Goal: Find specific page/section: Find specific page/section

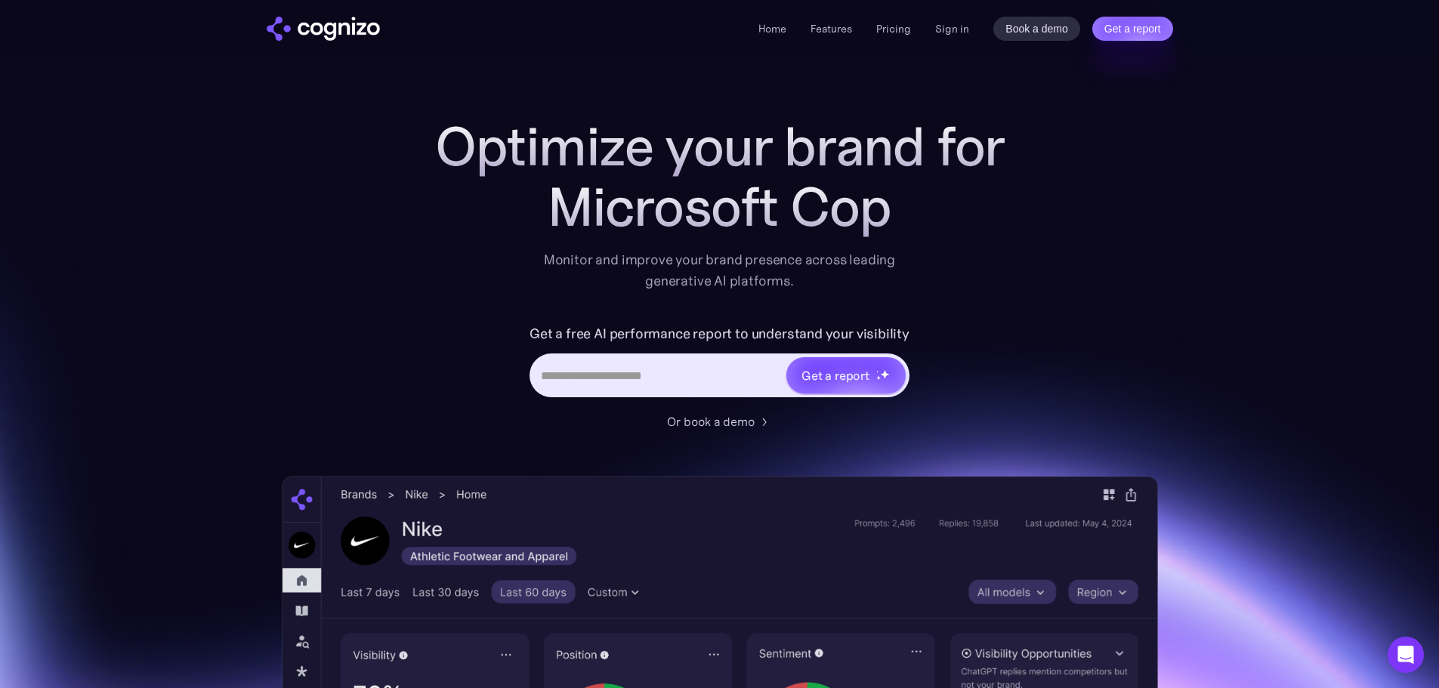
click at [934, 32] on div "Home Features Pricing Book a demo Get a report Sign in Book a demo Get a report" at bounding box center [965, 29] width 414 height 24
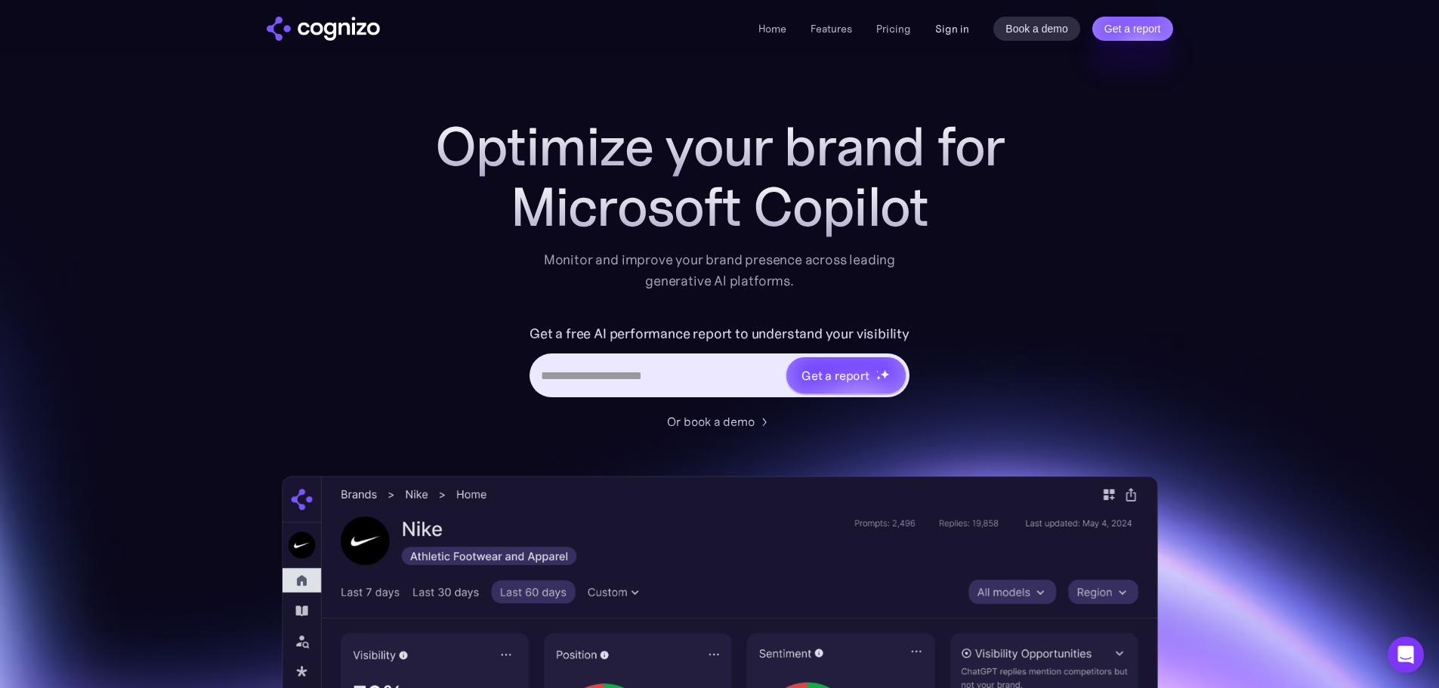
click at [936, 30] on link "Sign in" at bounding box center [952, 29] width 34 height 18
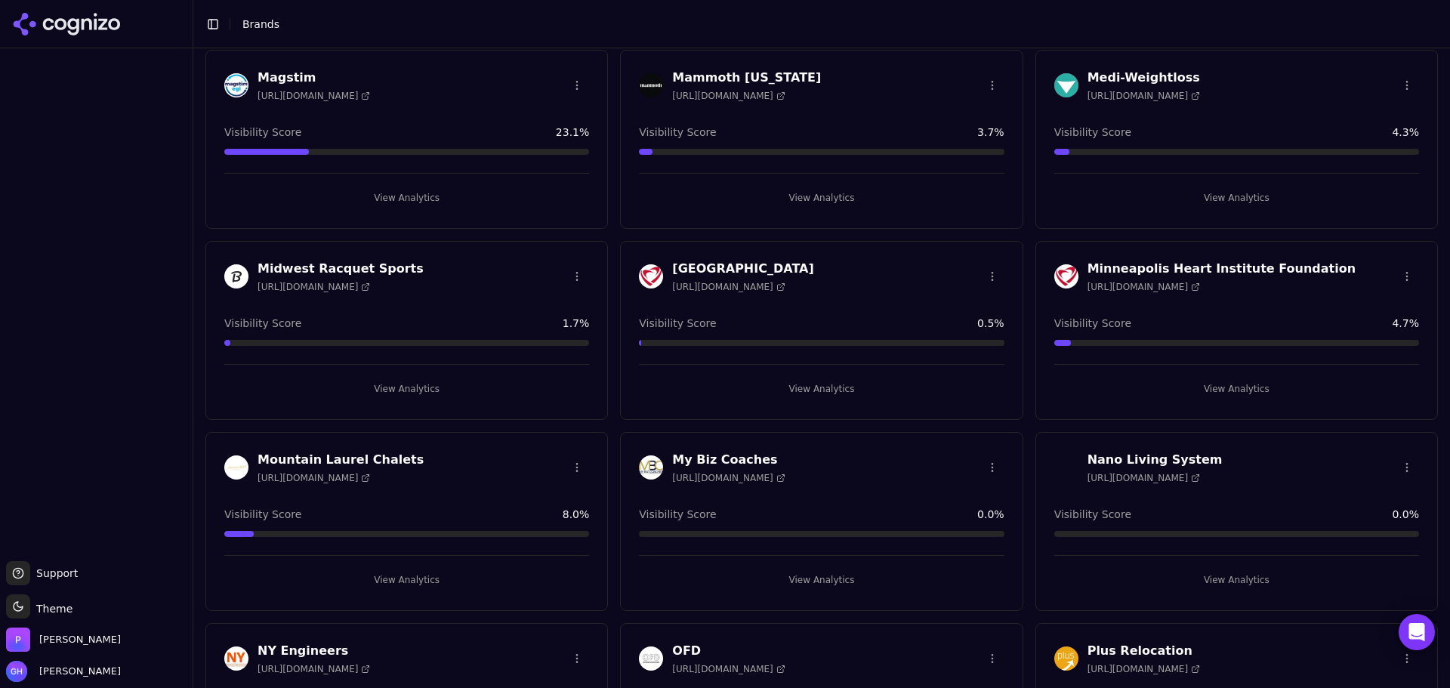
scroll to position [2719, 0]
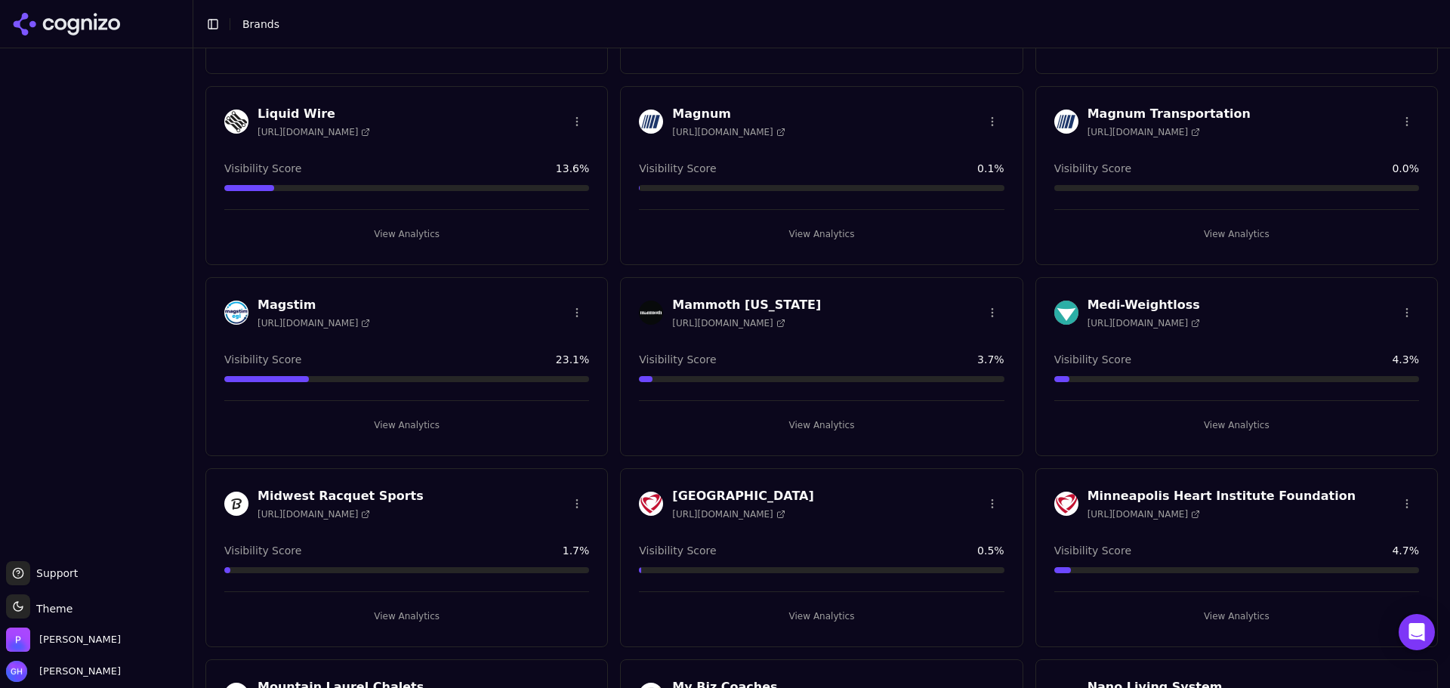
click at [1232, 420] on button "View Analytics" at bounding box center [1237, 425] width 365 height 24
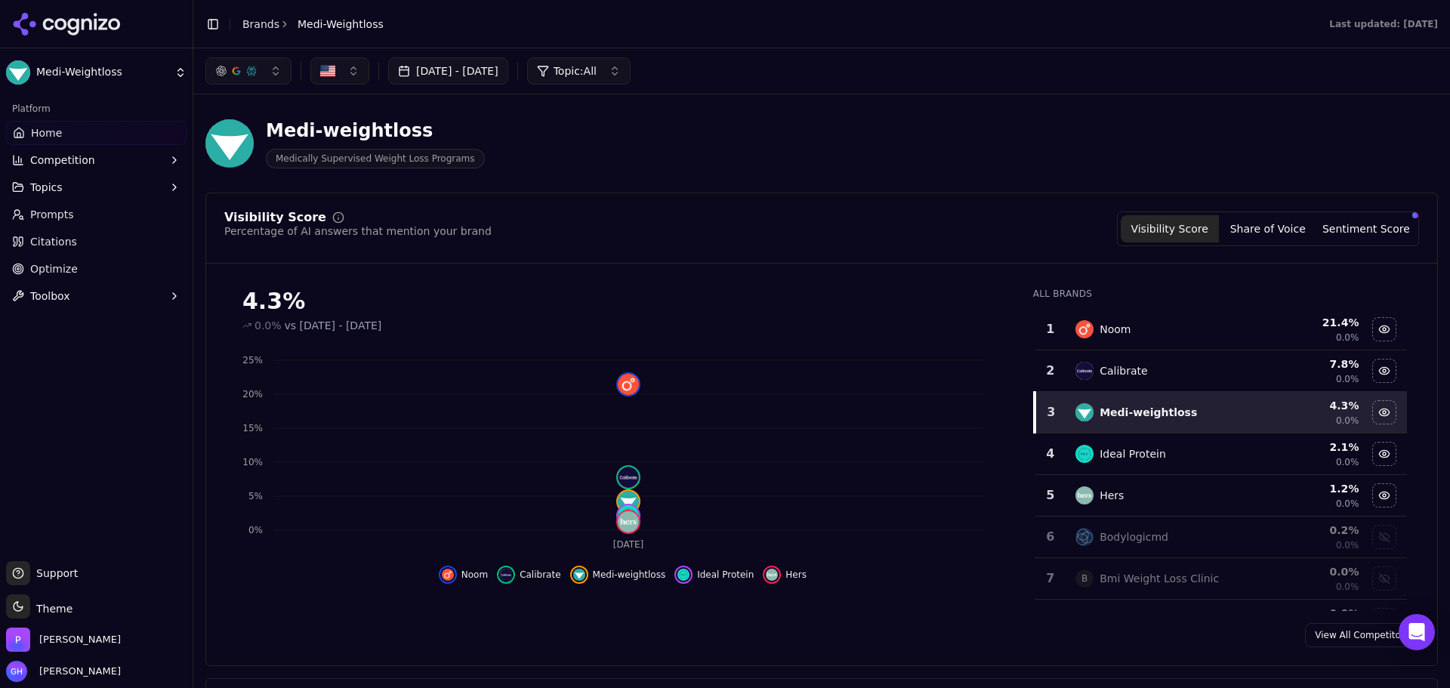
click at [101, 27] on icon at bounding box center [102, 23] width 9 height 11
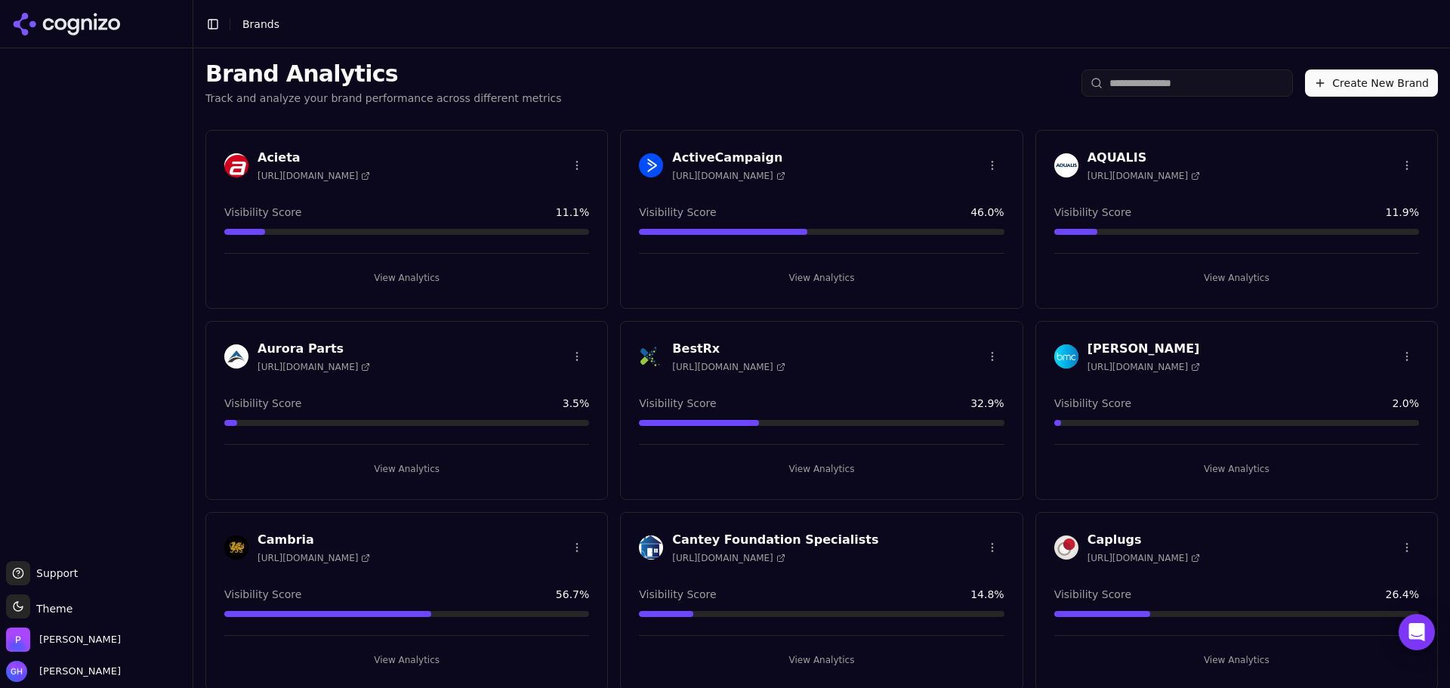
click at [412, 464] on button "View Analytics" at bounding box center [406, 469] width 365 height 24
